Goal: Information Seeking & Learning: Learn about a topic

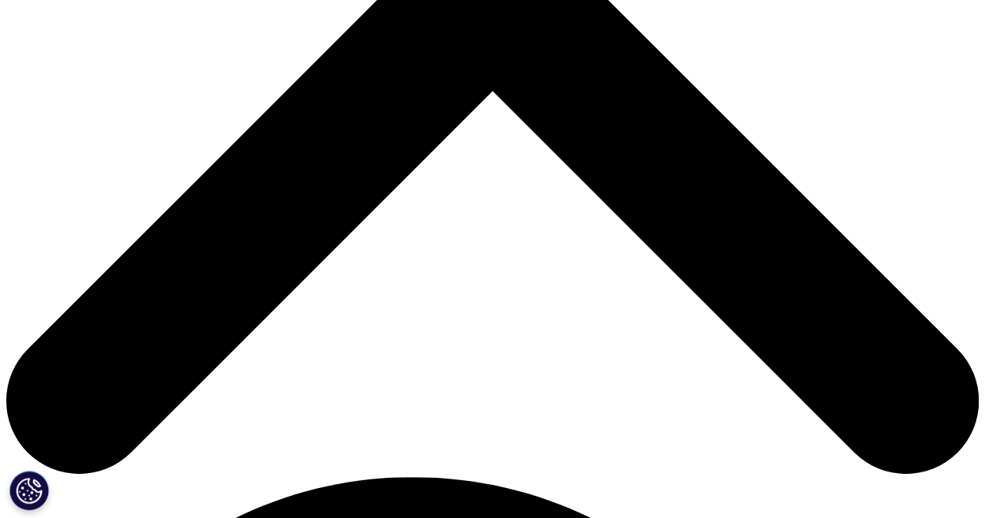
scroll to position [522, 0]
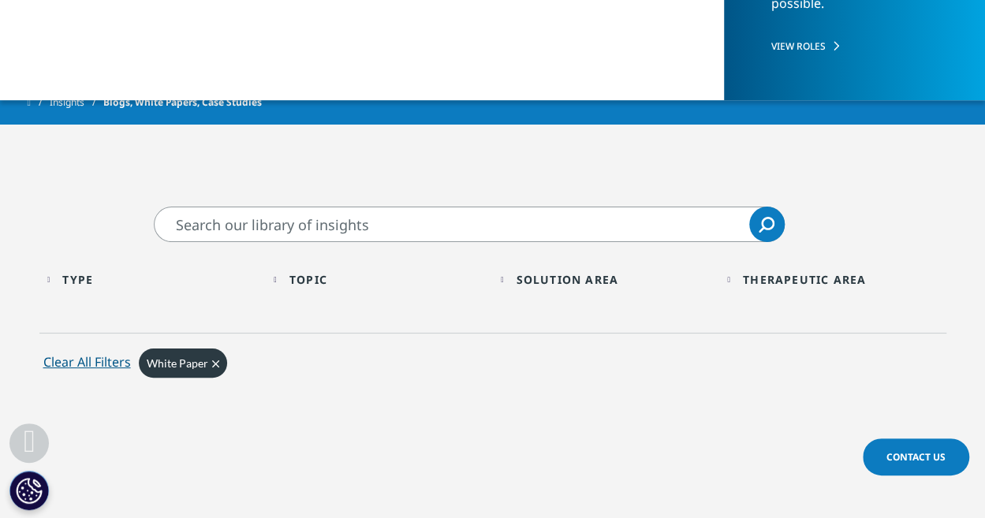
scroll to position [437, 0]
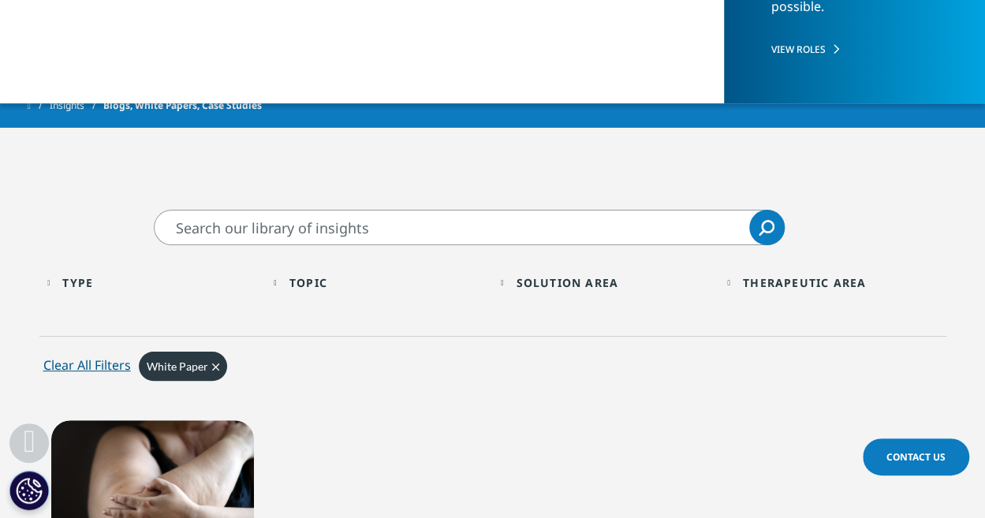
click at [315, 286] on div "Topic" at bounding box center [308, 282] width 38 height 15
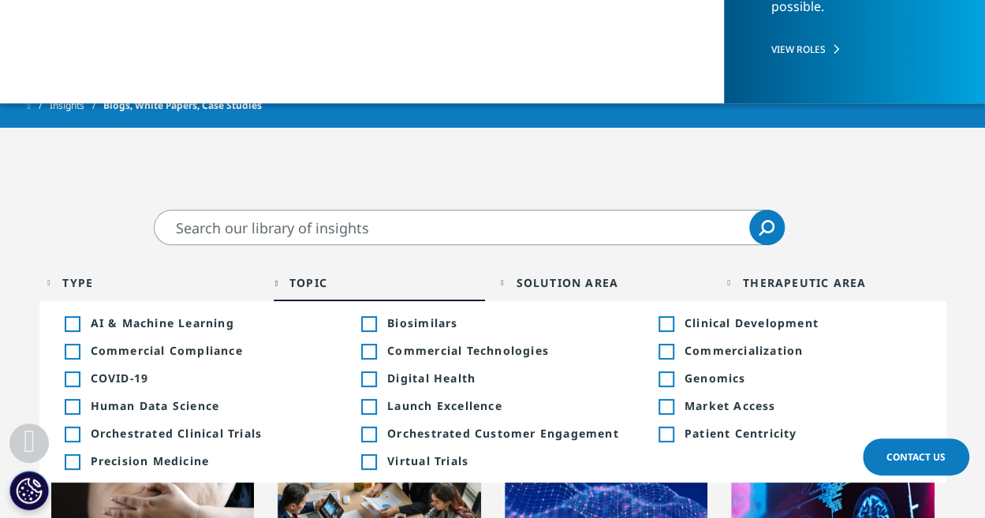
click at [759, 286] on div "Therapeutic Area" at bounding box center [804, 282] width 123 height 15
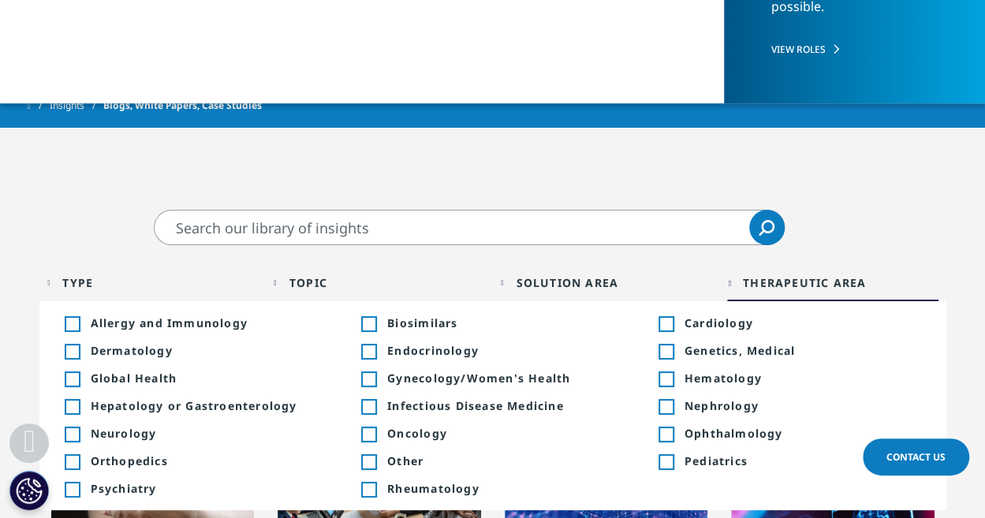
click at [584, 282] on div "Solution Area" at bounding box center [567, 282] width 103 height 15
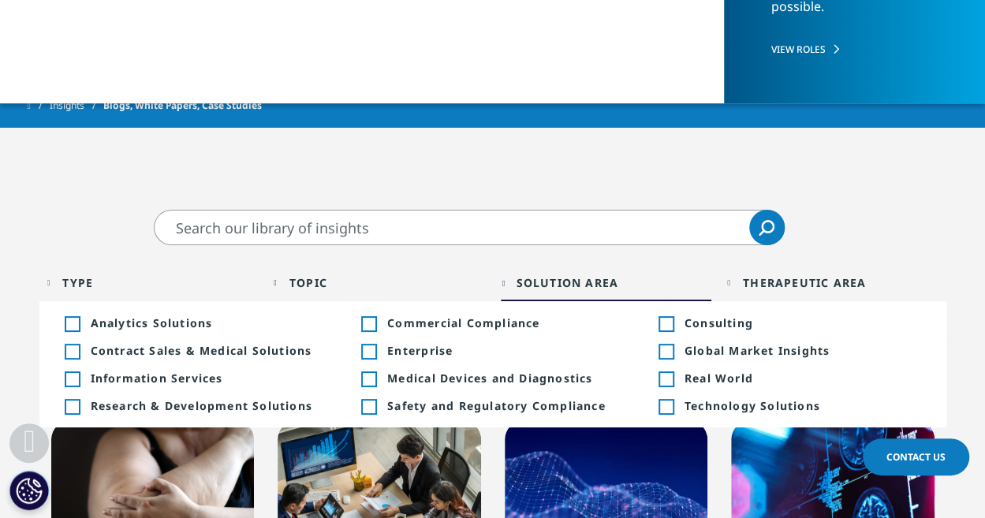
click at [669, 353] on div "Toggle" at bounding box center [666, 352] width 14 height 14
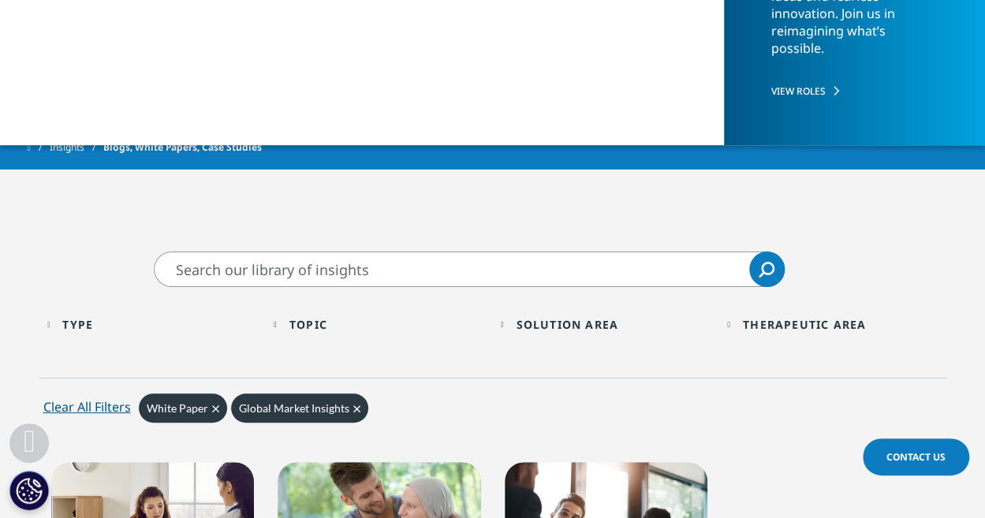
scroll to position [390, 0]
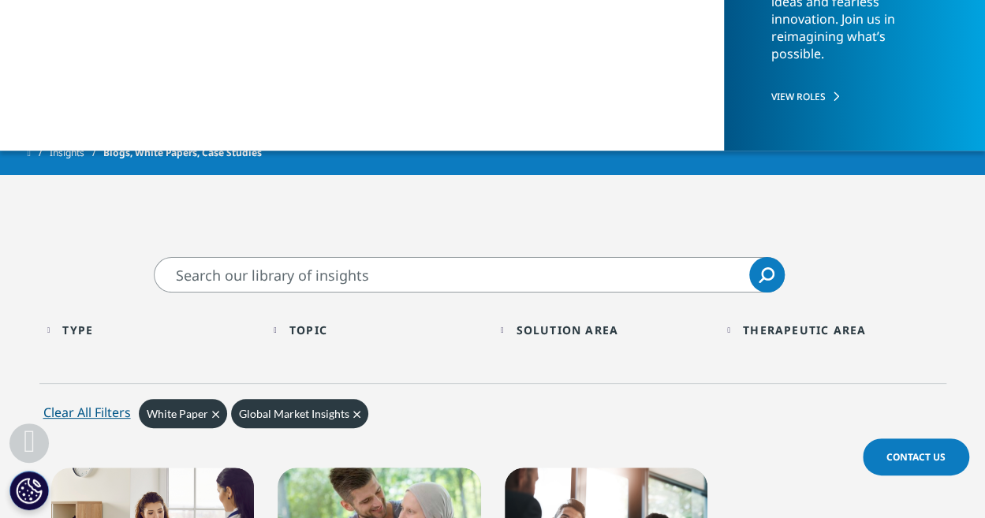
click at [355, 416] on icon "Clear" at bounding box center [356, 414] width 7 height 7
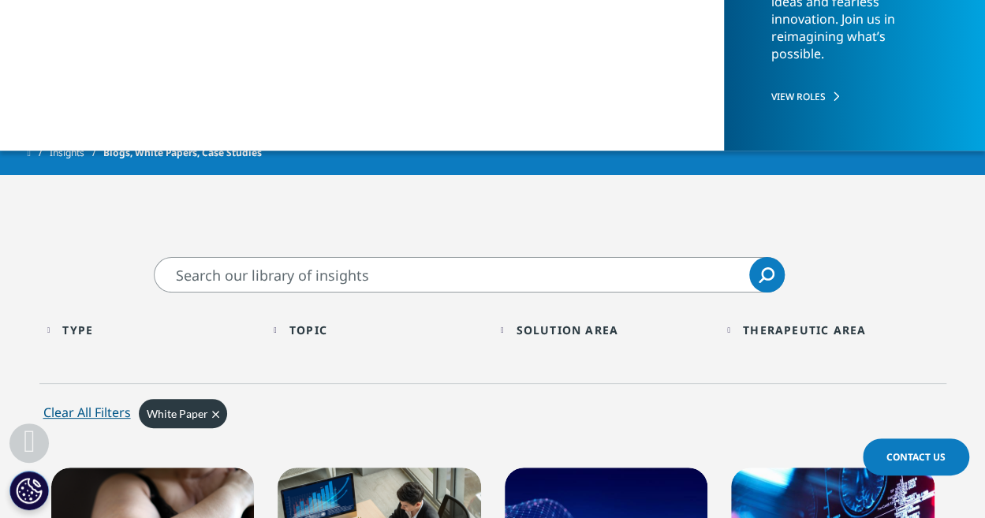
click at [313, 266] on input "Search" at bounding box center [469, 274] width 631 height 35
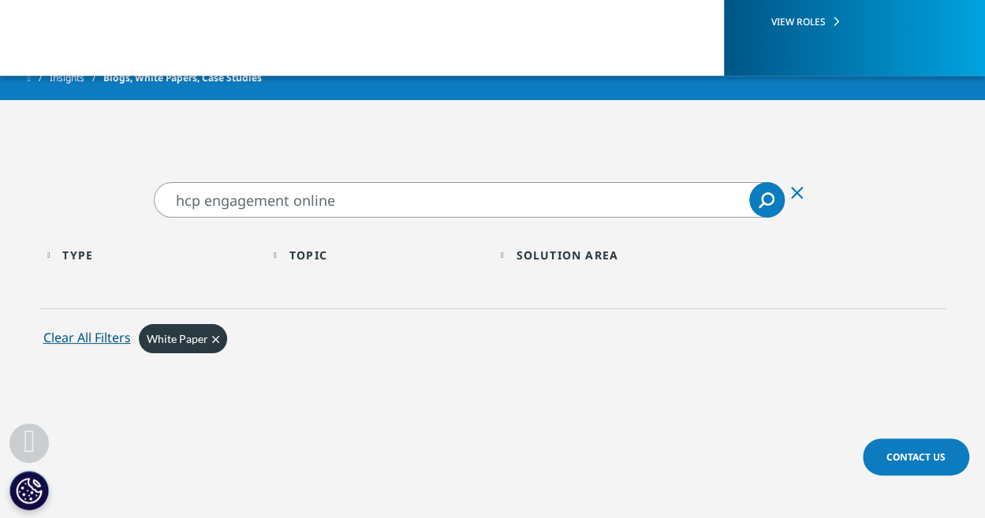
scroll to position [461, 0]
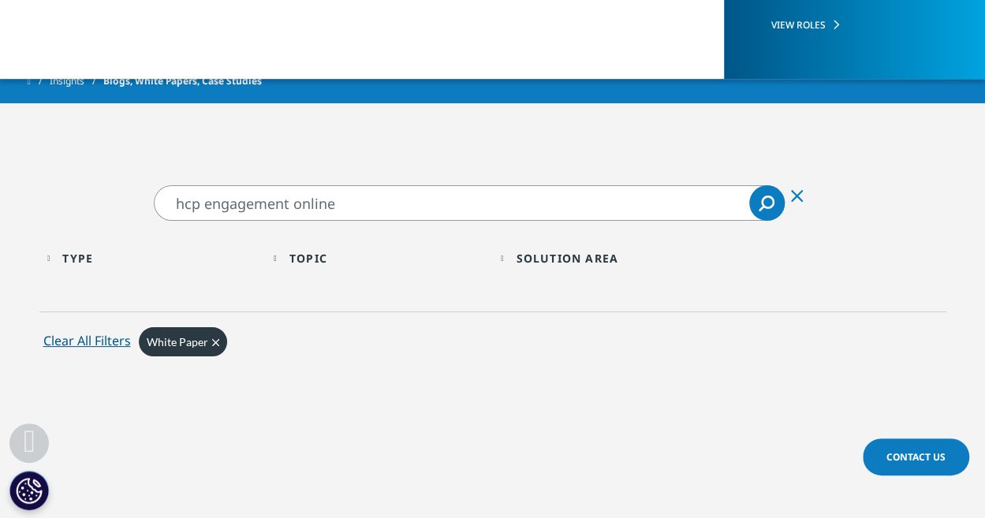
click at [319, 201] on input "hcp engagement online" at bounding box center [469, 202] width 631 height 35
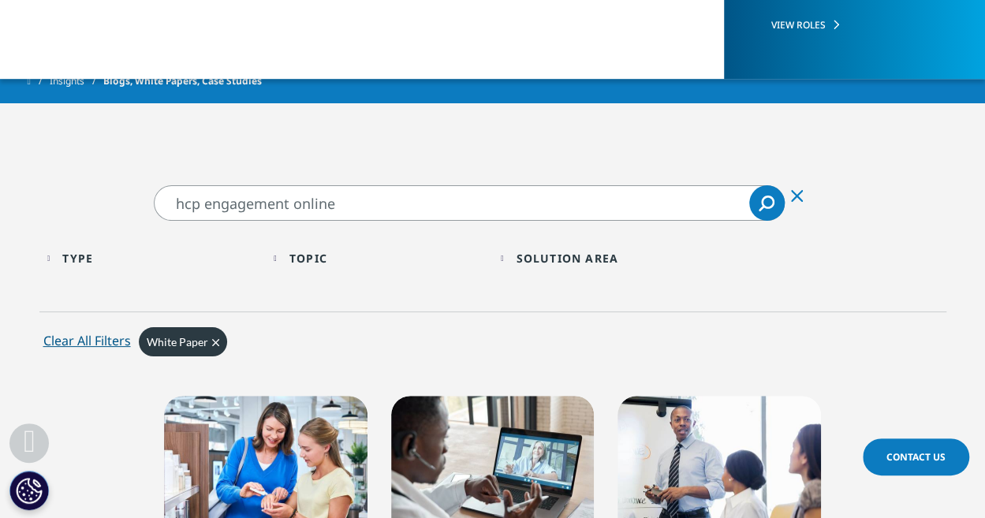
click at [319, 201] on input "hcp engagement online" at bounding box center [469, 202] width 631 height 35
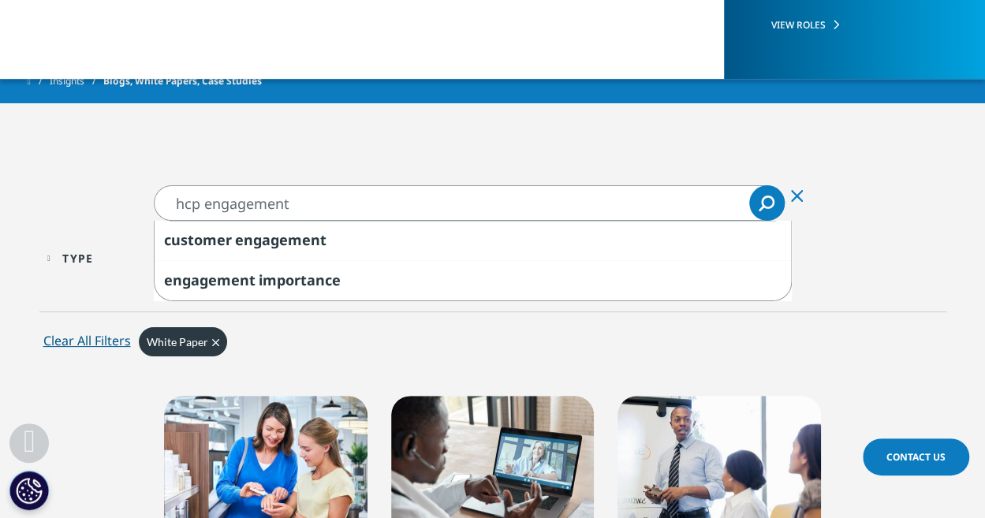
type input "hcp engagement"
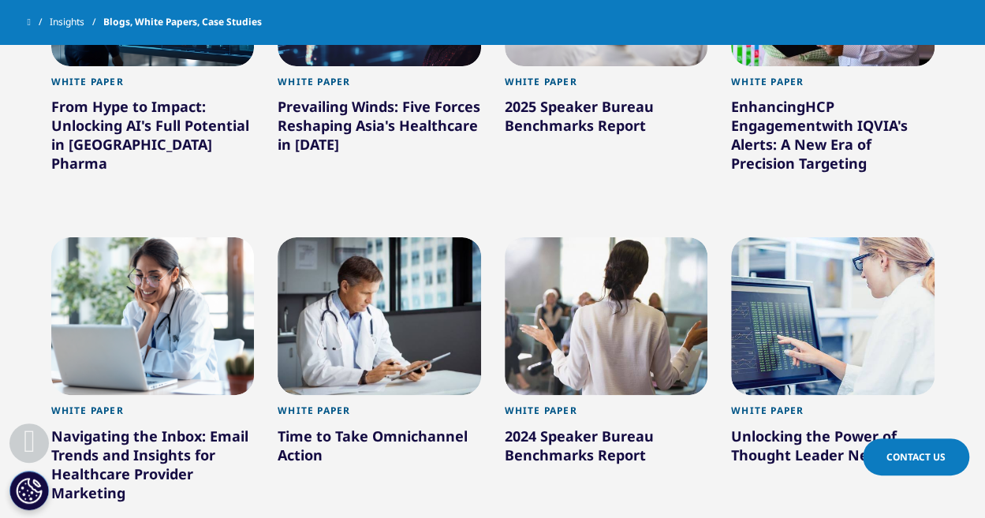
scroll to position [925, 0]
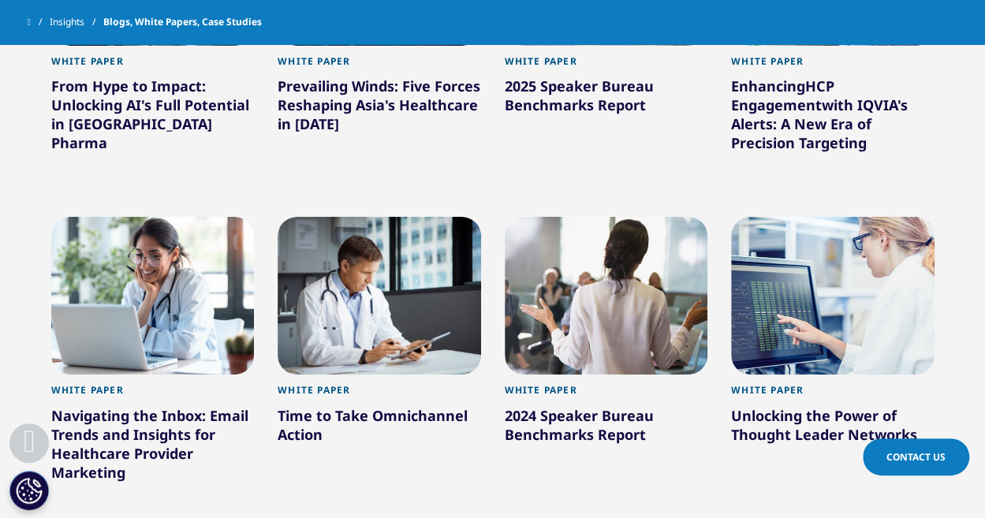
click at [325, 406] on div "Time to Take Omnichannel Action" at bounding box center [379, 428] width 203 height 44
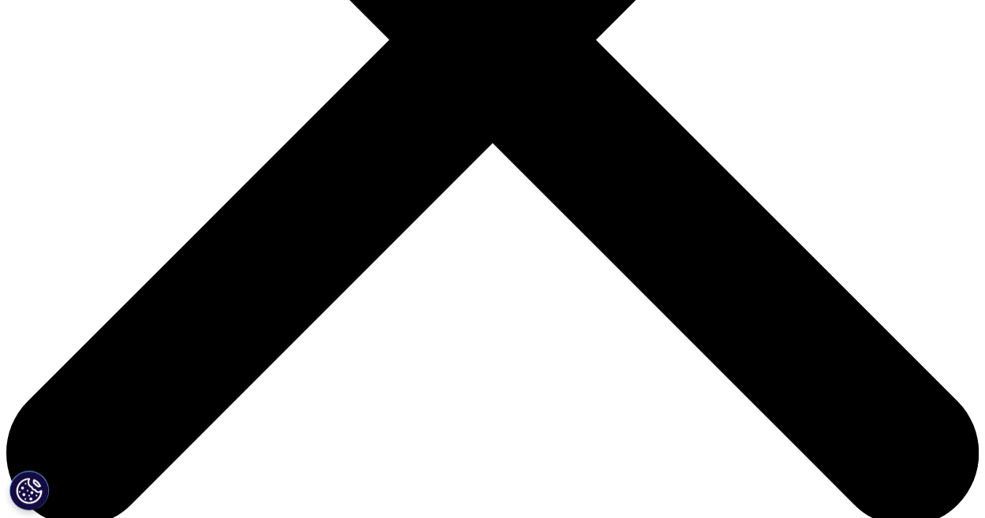
scroll to position [470, 0]
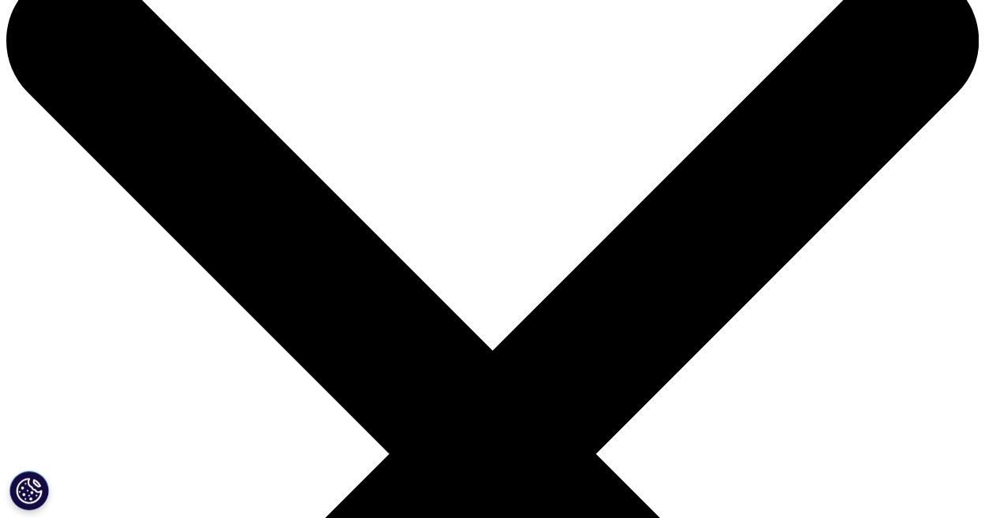
scroll to position [54, 0]
